Goal: Information Seeking & Learning: Learn about a topic

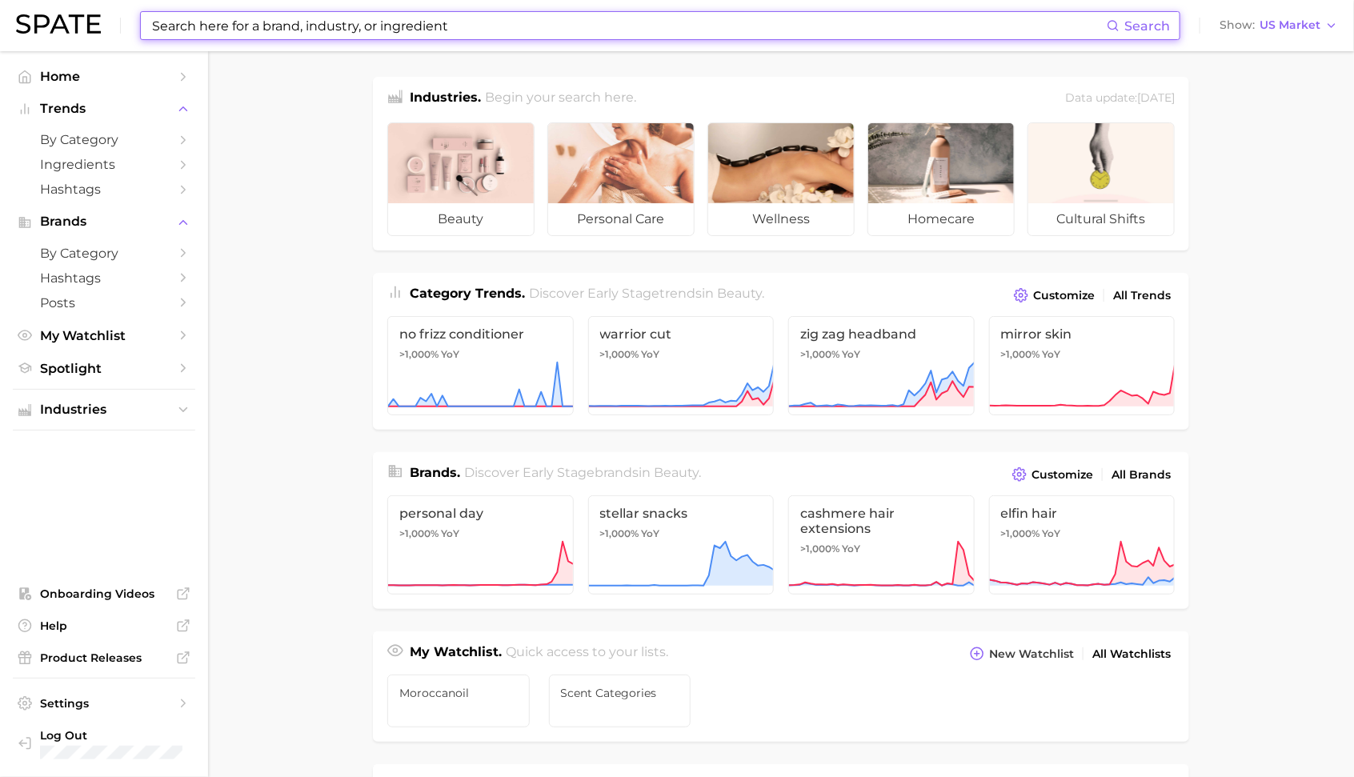
click at [322, 37] on input at bounding box center [628, 25] width 956 height 27
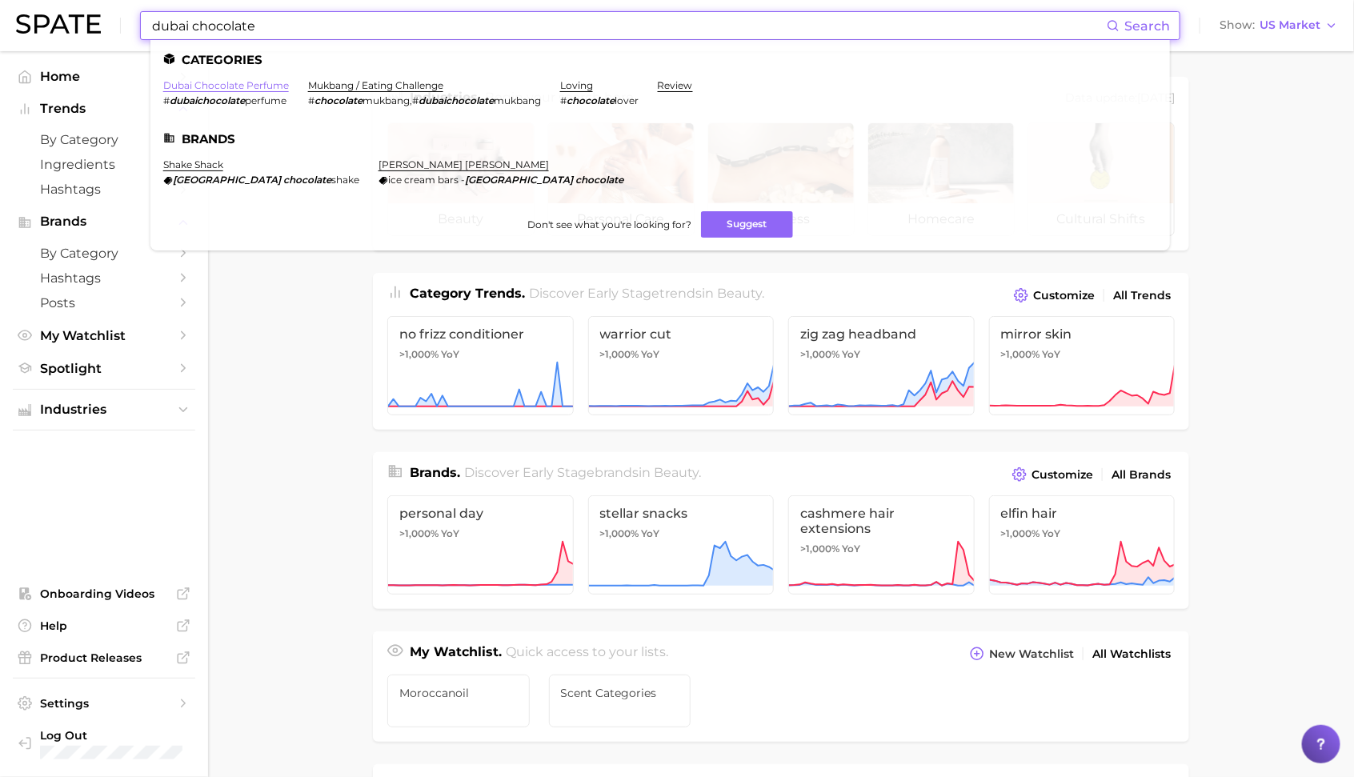
type input "dubai chocolate"
click at [250, 89] on link "dubai chocolate perfume" at bounding box center [226, 85] width 126 height 12
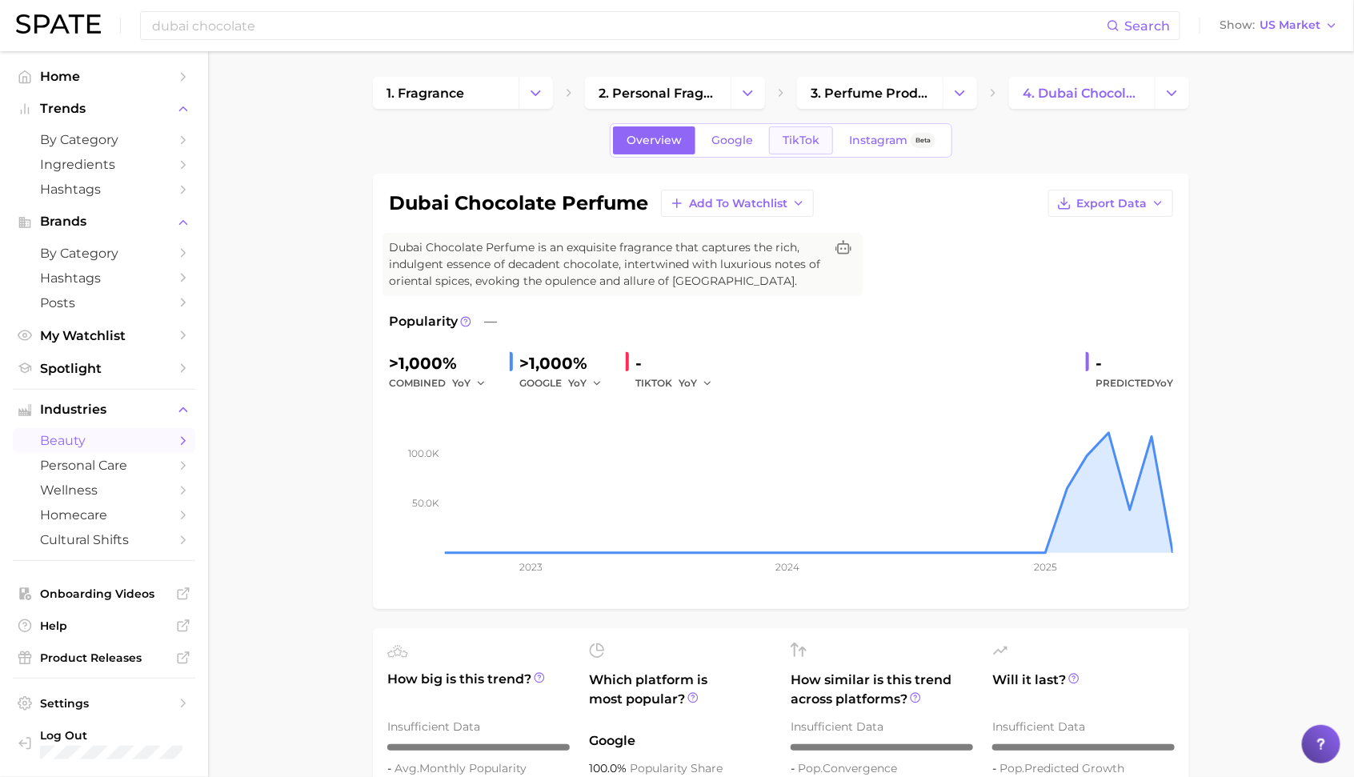
click at [806, 138] on span "TikTok" at bounding box center [800, 141] width 37 height 14
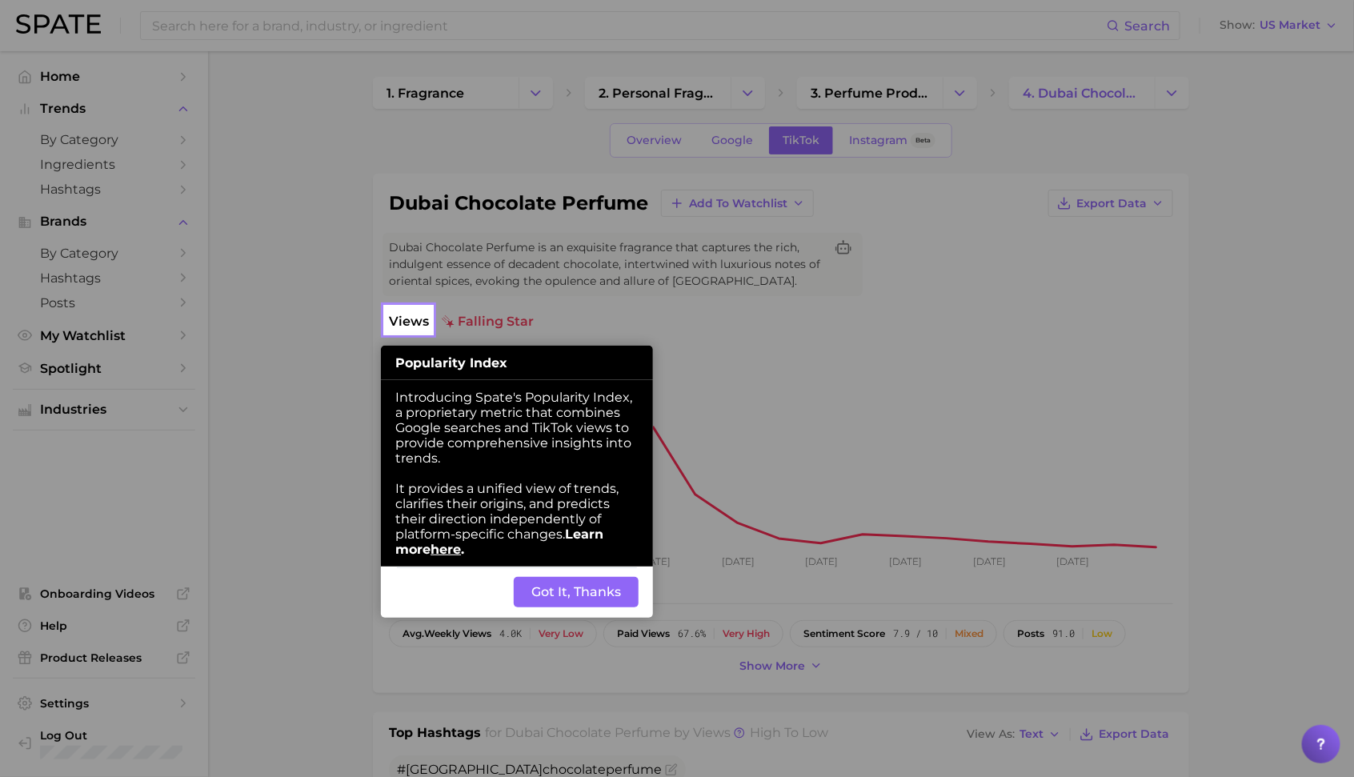
click at [584, 596] on button "Got It, Thanks" at bounding box center [576, 592] width 125 height 30
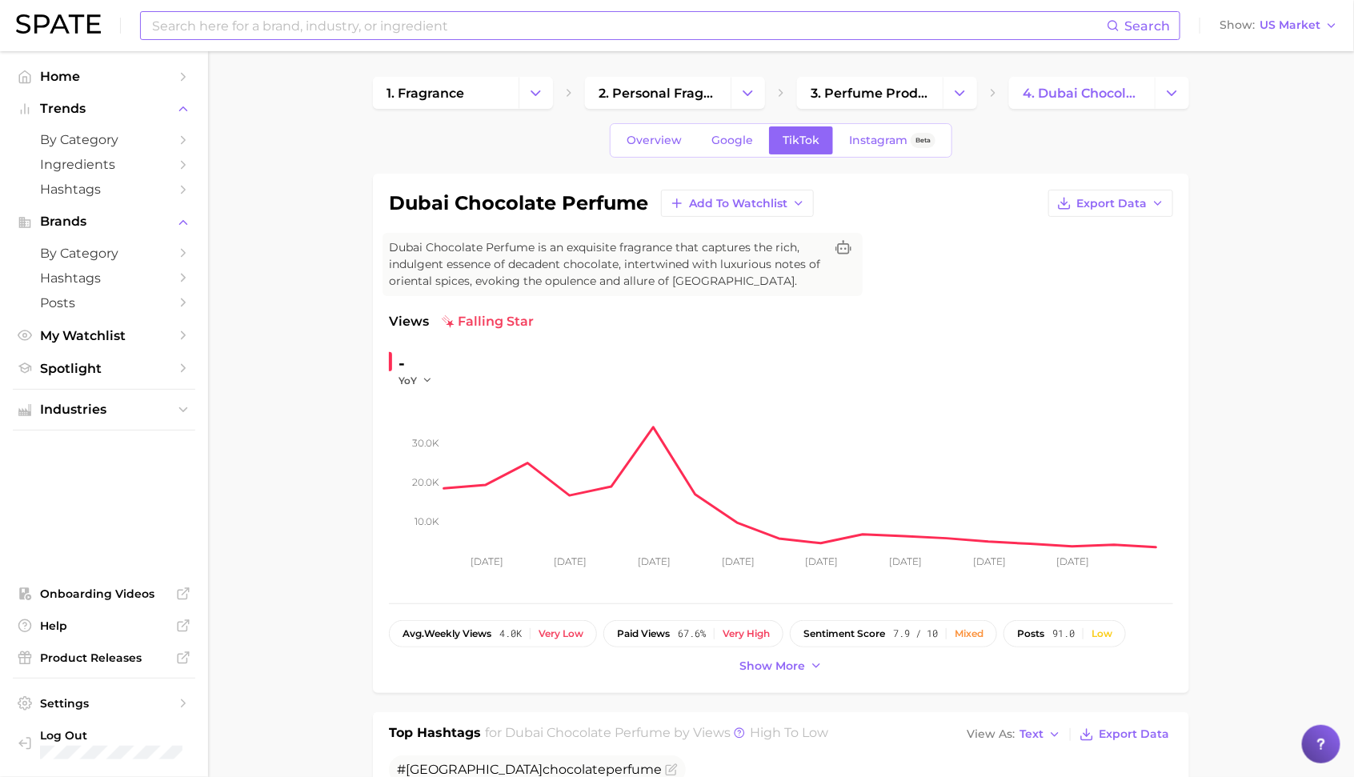
click at [542, 28] on input at bounding box center [628, 25] width 956 height 27
